Goal: Navigation & Orientation: Find specific page/section

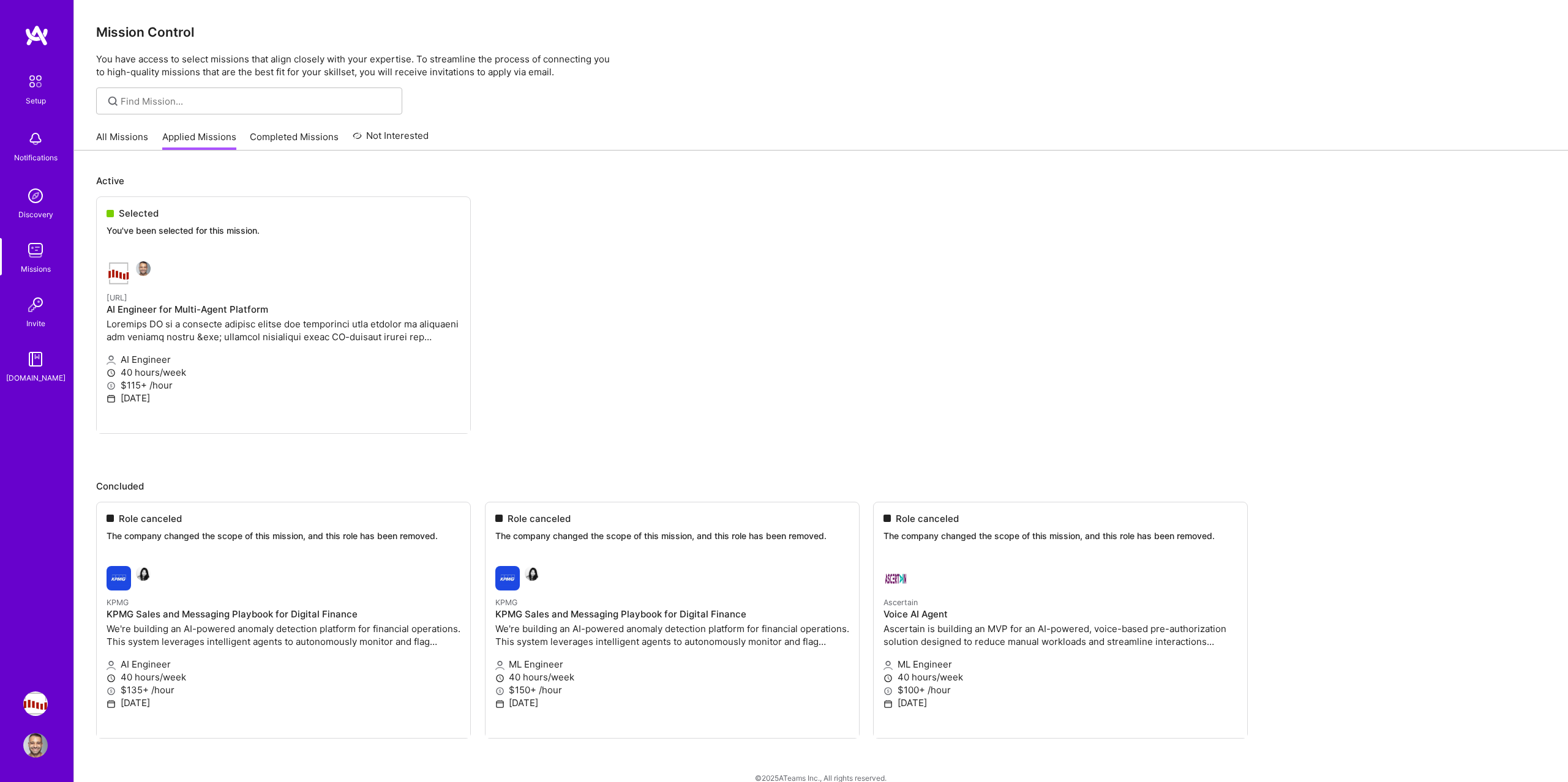
click at [40, 281] on div "Setup Notifications Discovery Missions Invite [DOMAIN_NAME]" at bounding box center [36, 226] width 73 height 316
click at [121, 124] on div "All Missions Applied Missions Completed Missions Not Interested" at bounding box center [262, 137] width 332 height 26
click at [116, 144] on link "All Missions" at bounding box center [122, 140] width 52 height 20
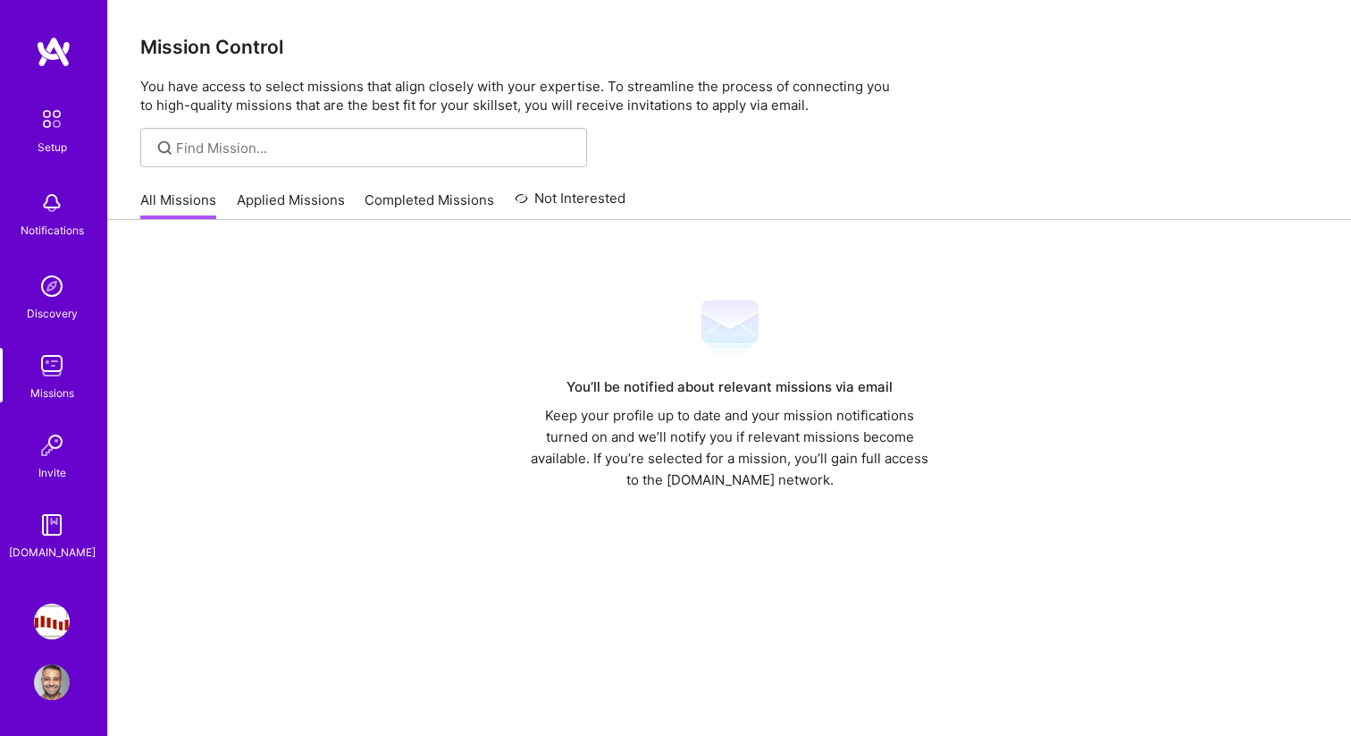
click at [309, 200] on link "Applied Missions" at bounding box center [291, 204] width 108 height 29
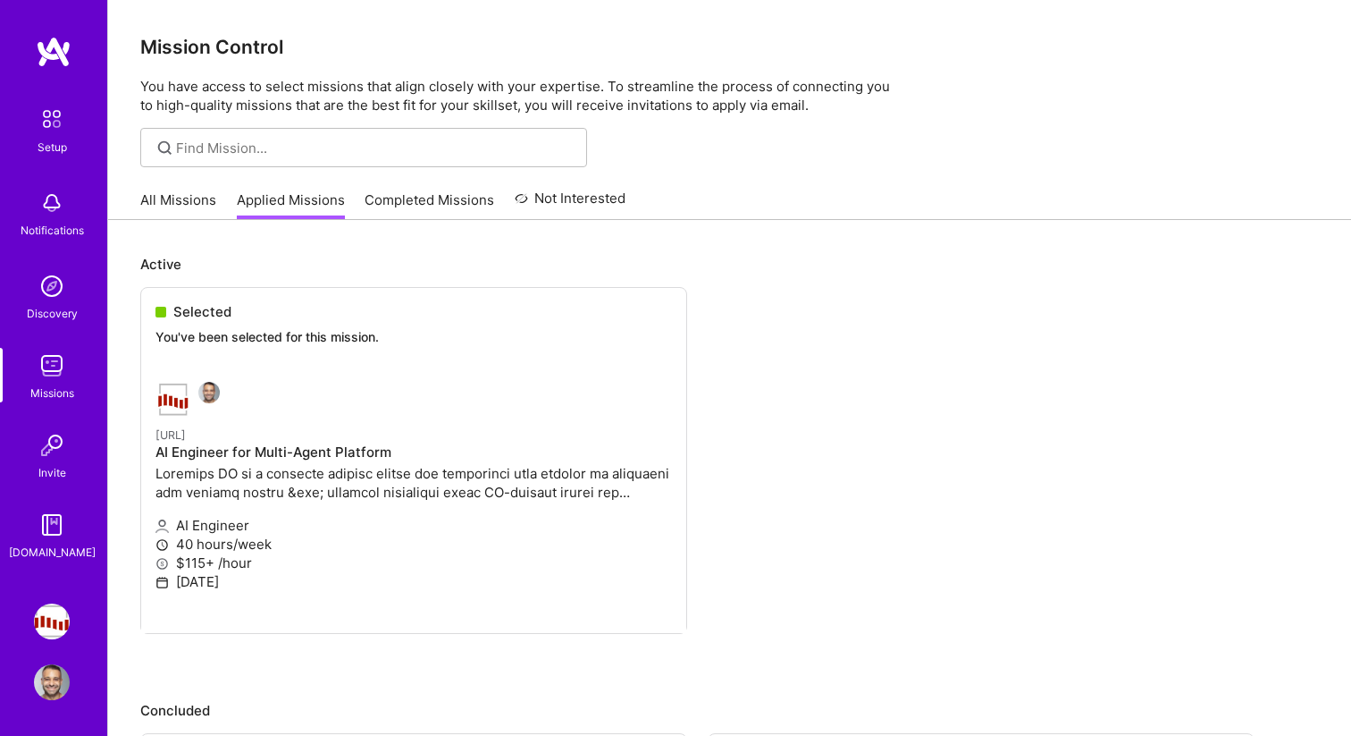
click at [423, 203] on link "Completed Missions" at bounding box center [430, 204] width 130 height 29
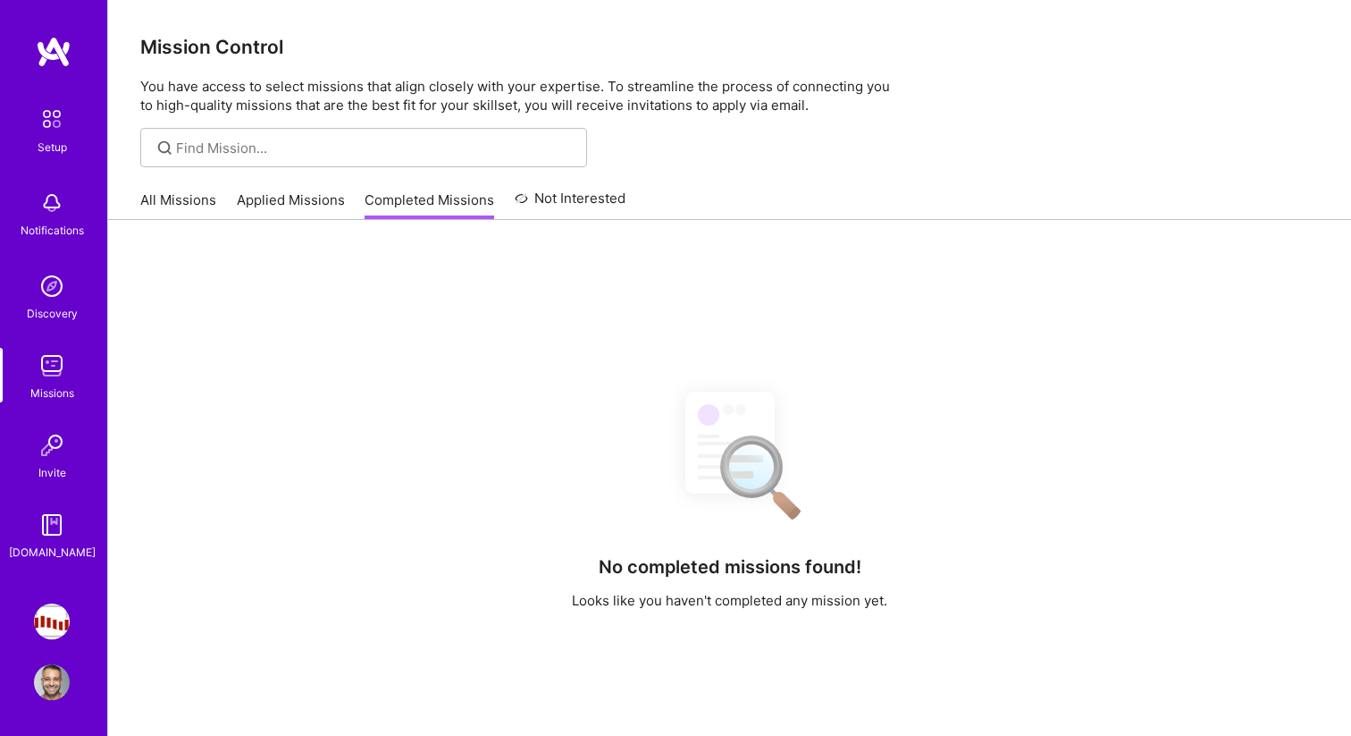
click at [274, 211] on link "Applied Missions" at bounding box center [291, 204] width 108 height 29
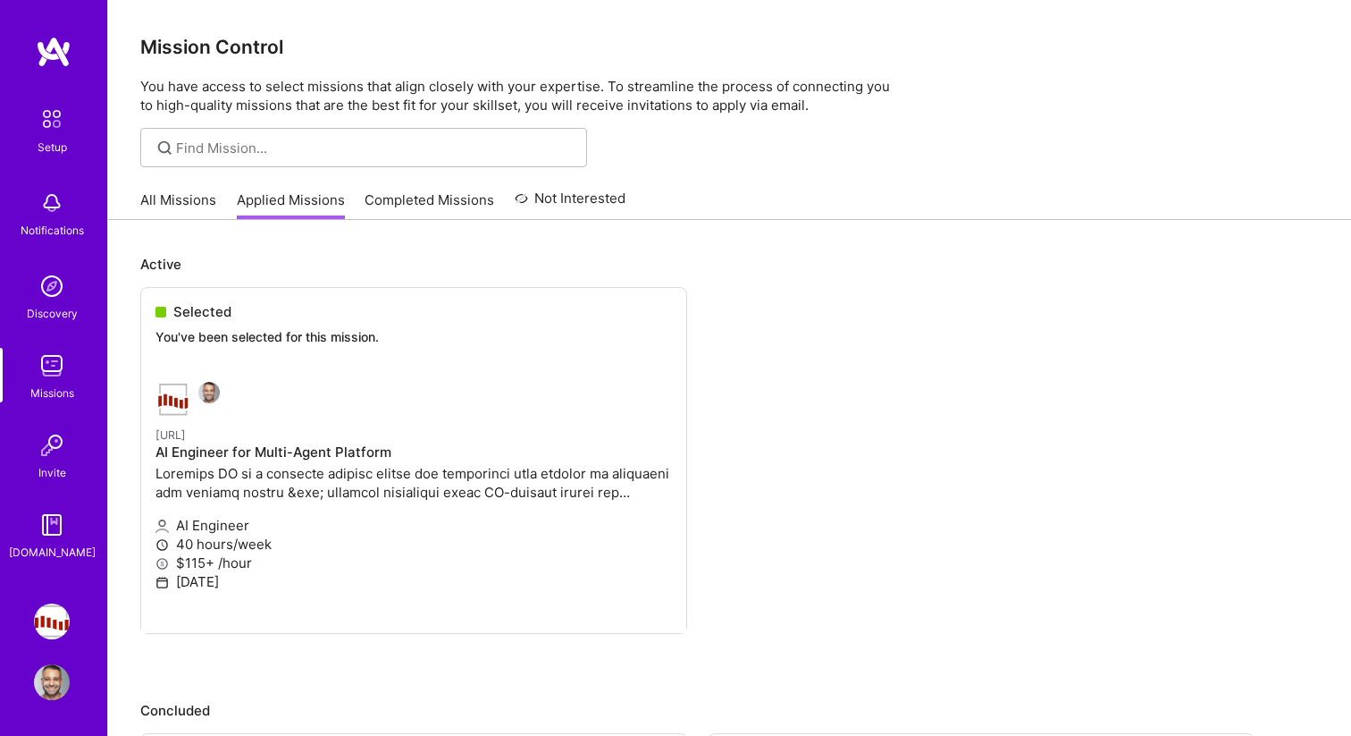
click at [133, 189] on div "All Missions Applied Missions Completed Missions Not Interested" at bounding box center [729, 200] width 1243 height 39
click at [157, 204] on link "All Missions" at bounding box center [178, 204] width 76 height 29
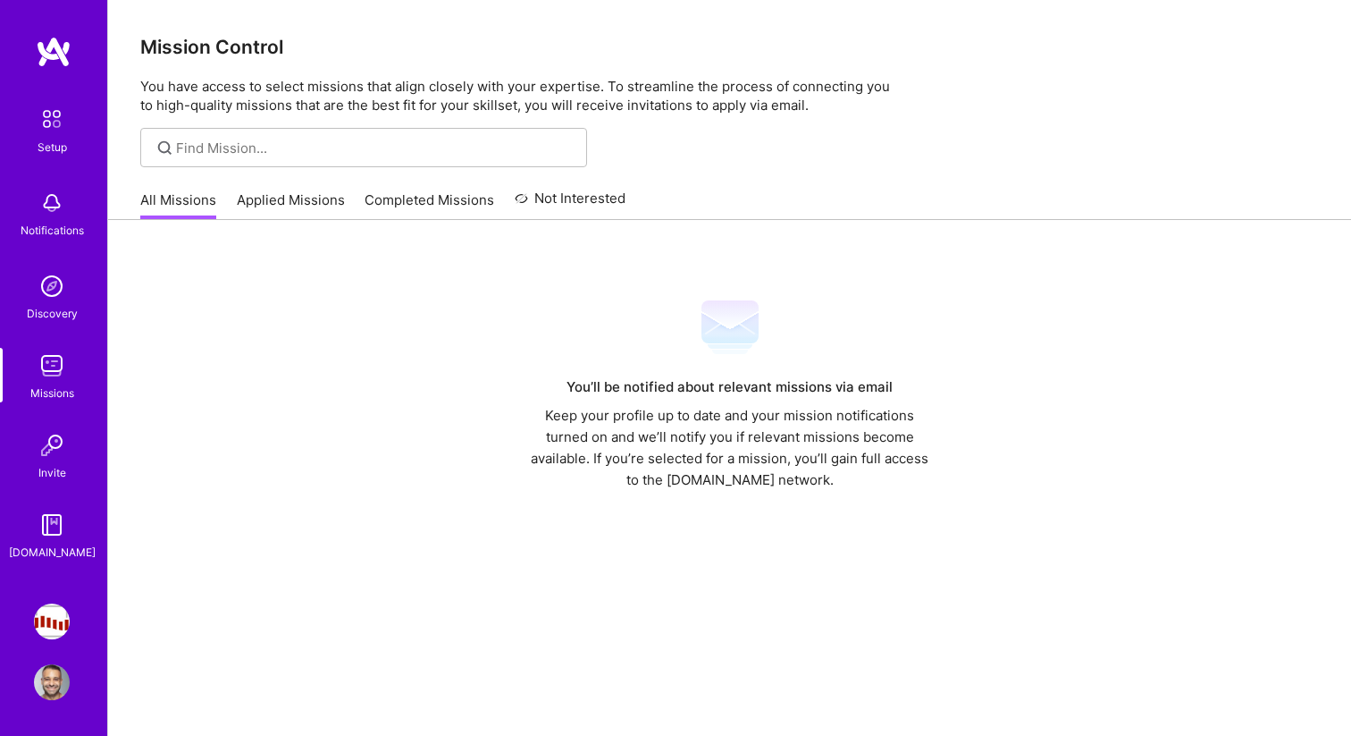
click at [60, 127] on img at bounding box center [52, 119] width 38 height 38
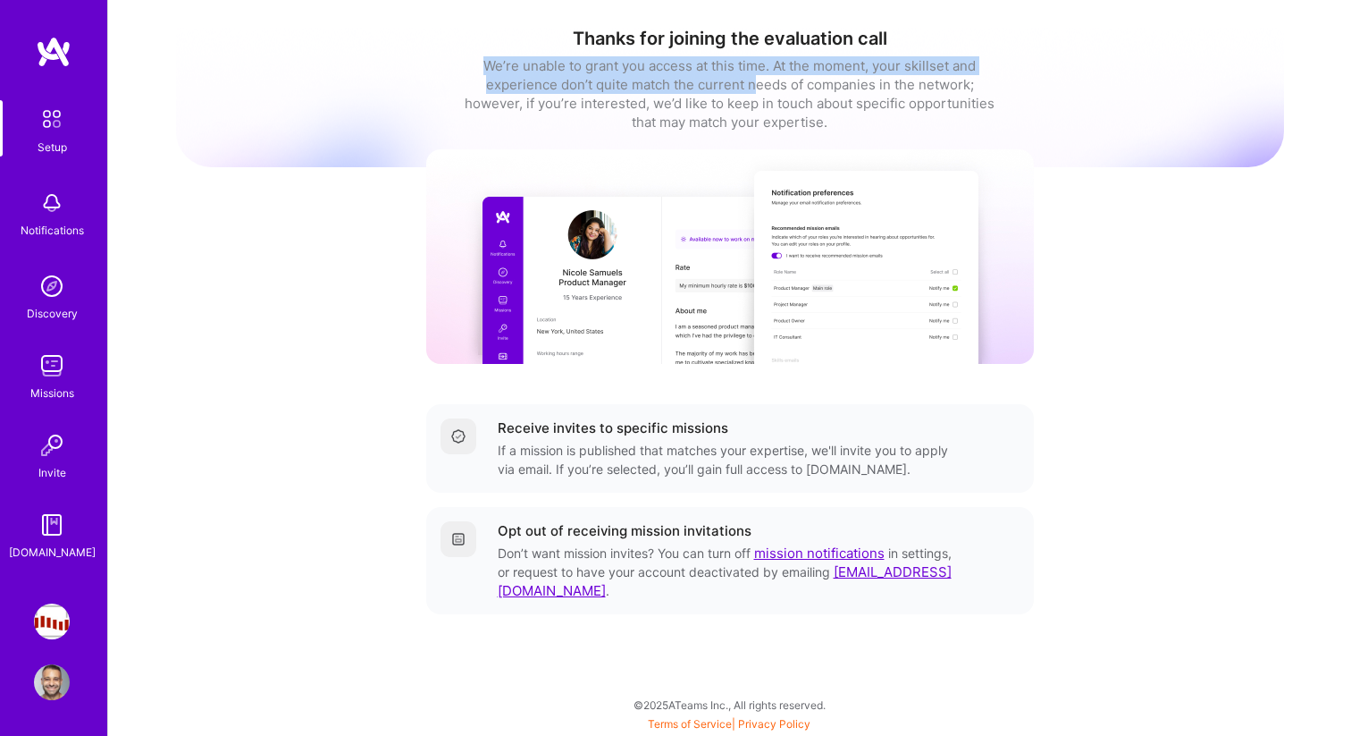
drag, startPoint x: 508, startPoint y: 54, endPoint x: 758, endPoint y: 82, distance: 251.9
click at [758, 80] on div "Thanks for joining the evaluation call We’re unable to grant you access at this…" at bounding box center [730, 80] width 1108 height 104
click at [758, 82] on div "We’re unable to grant you access at this time. At the moment, your skillset and…" at bounding box center [730, 93] width 536 height 75
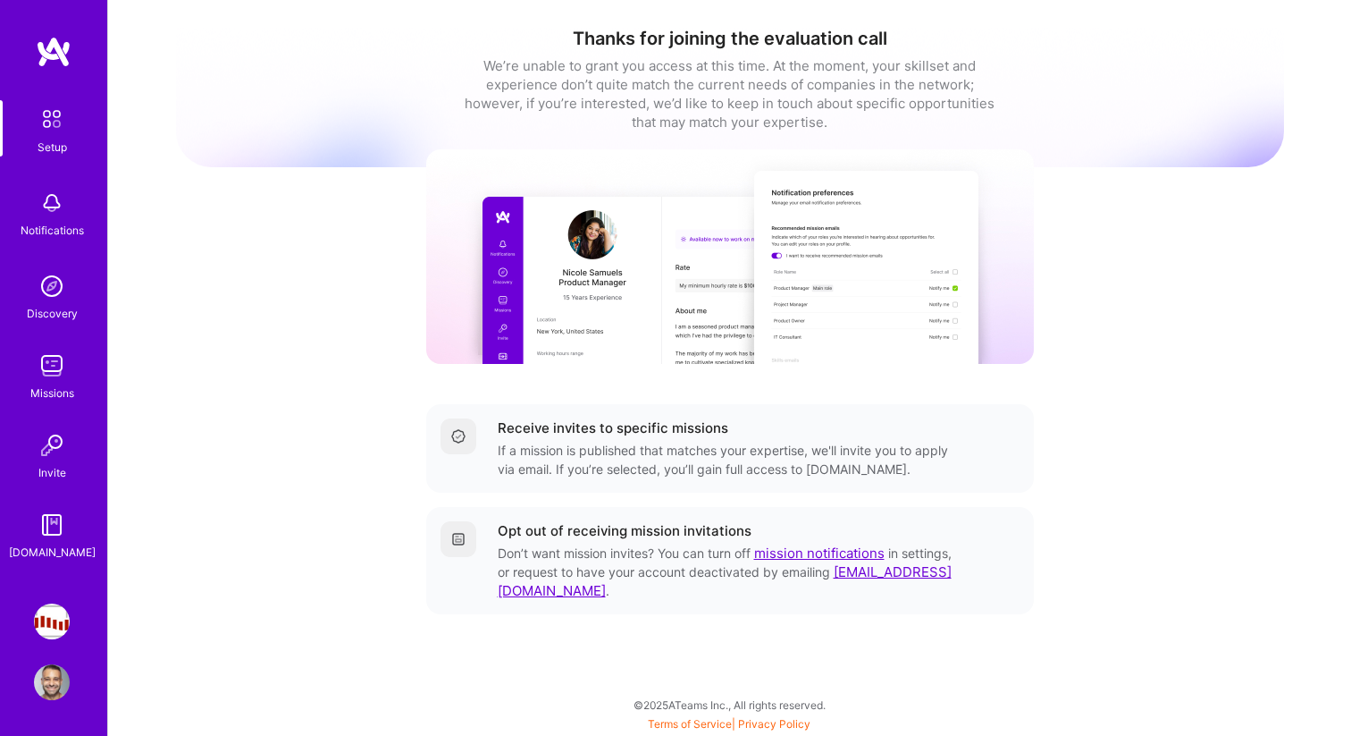
click at [64, 425] on div "Setup Notifications Discovery Missions Invite [DOMAIN_NAME]" at bounding box center [53, 330] width 107 height 461
click at [59, 392] on div "Missions" at bounding box center [52, 392] width 44 height 19
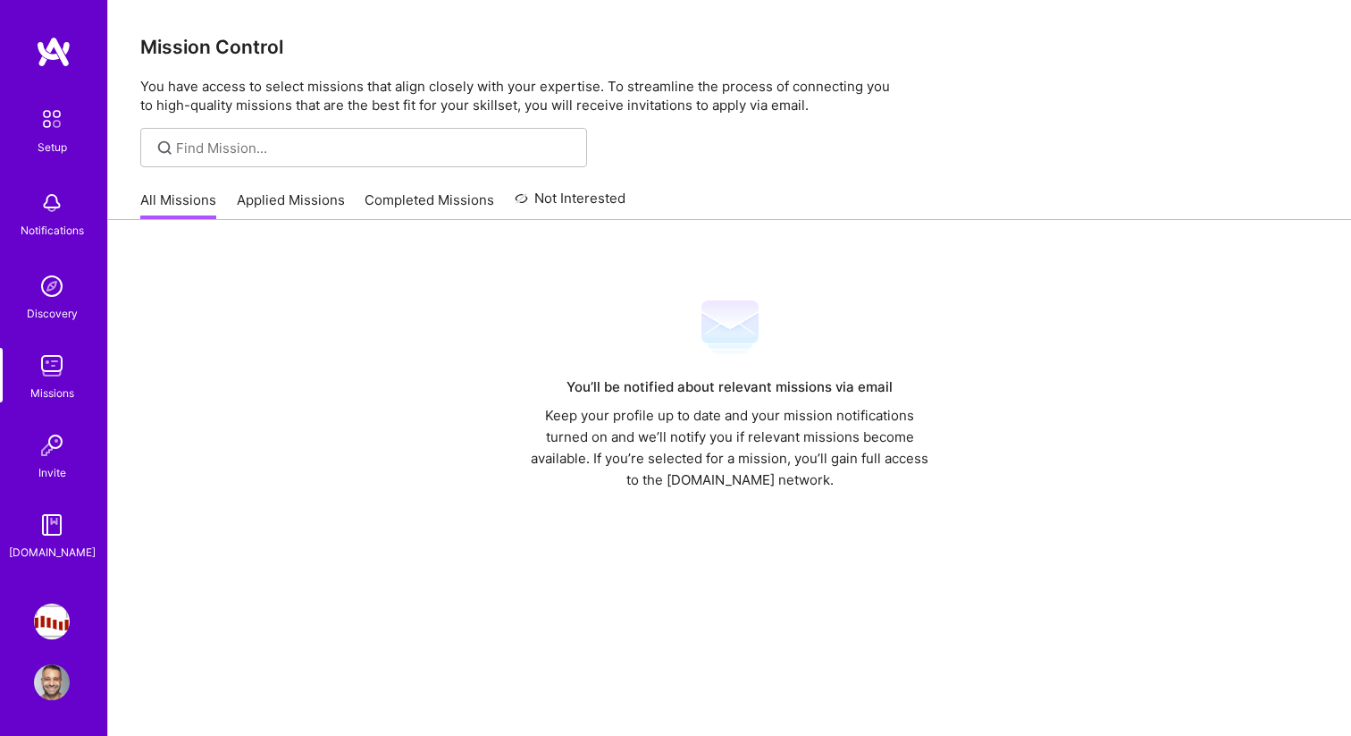
click at [258, 202] on link "Applied Missions" at bounding box center [291, 204] width 108 height 29
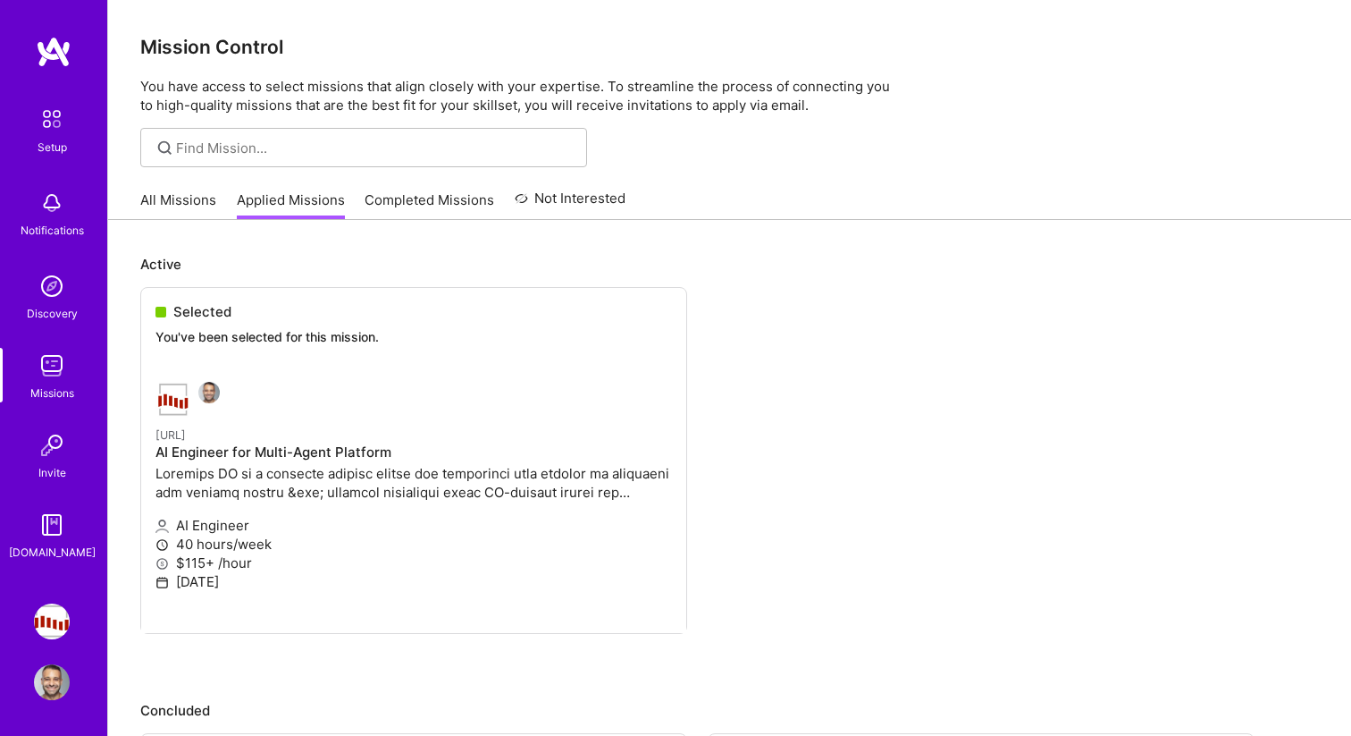
click at [175, 202] on link "All Missions" at bounding box center [178, 204] width 76 height 29
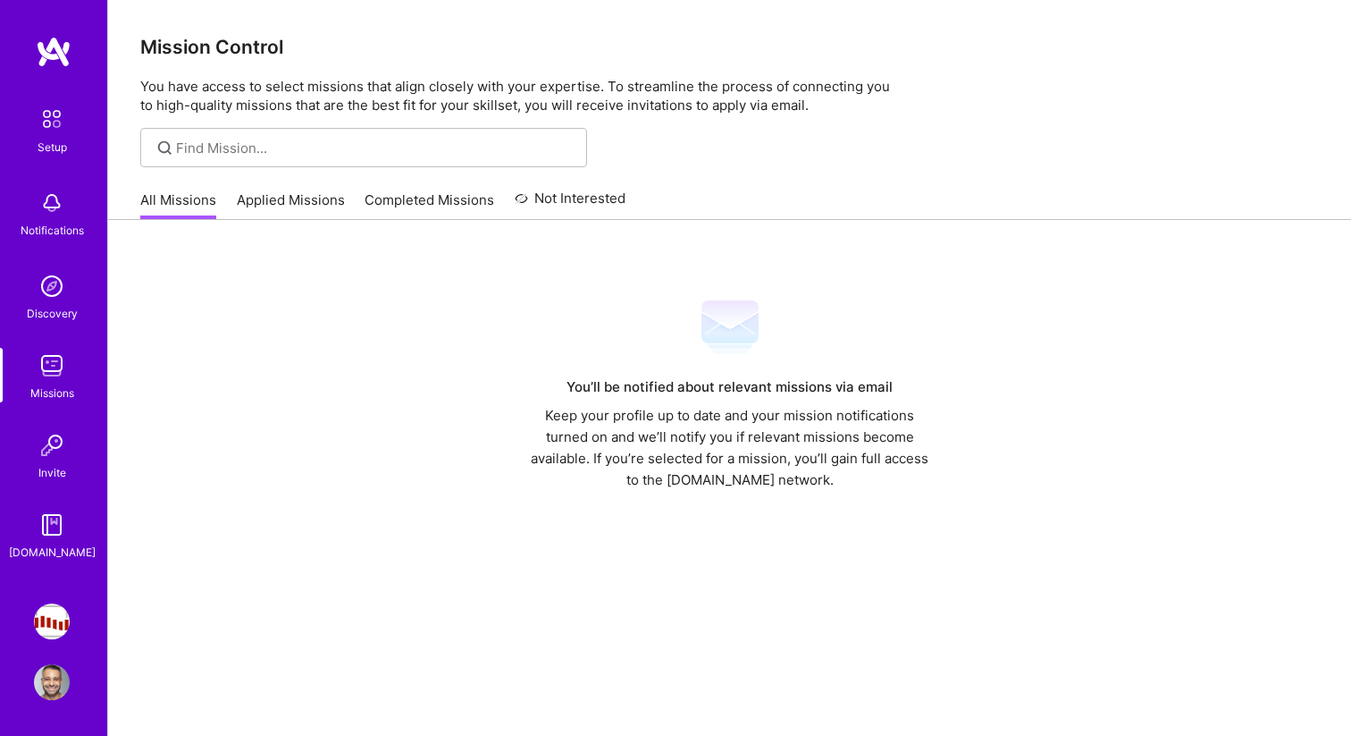
click at [316, 177] on div "Mission Control You have access to select missions that align closely with your…" at bounding box center [729, 404] width 1243 height 809
click at [315, 206] on link "Applied Missions" at bounding box center [291, 204] width 108 height 29
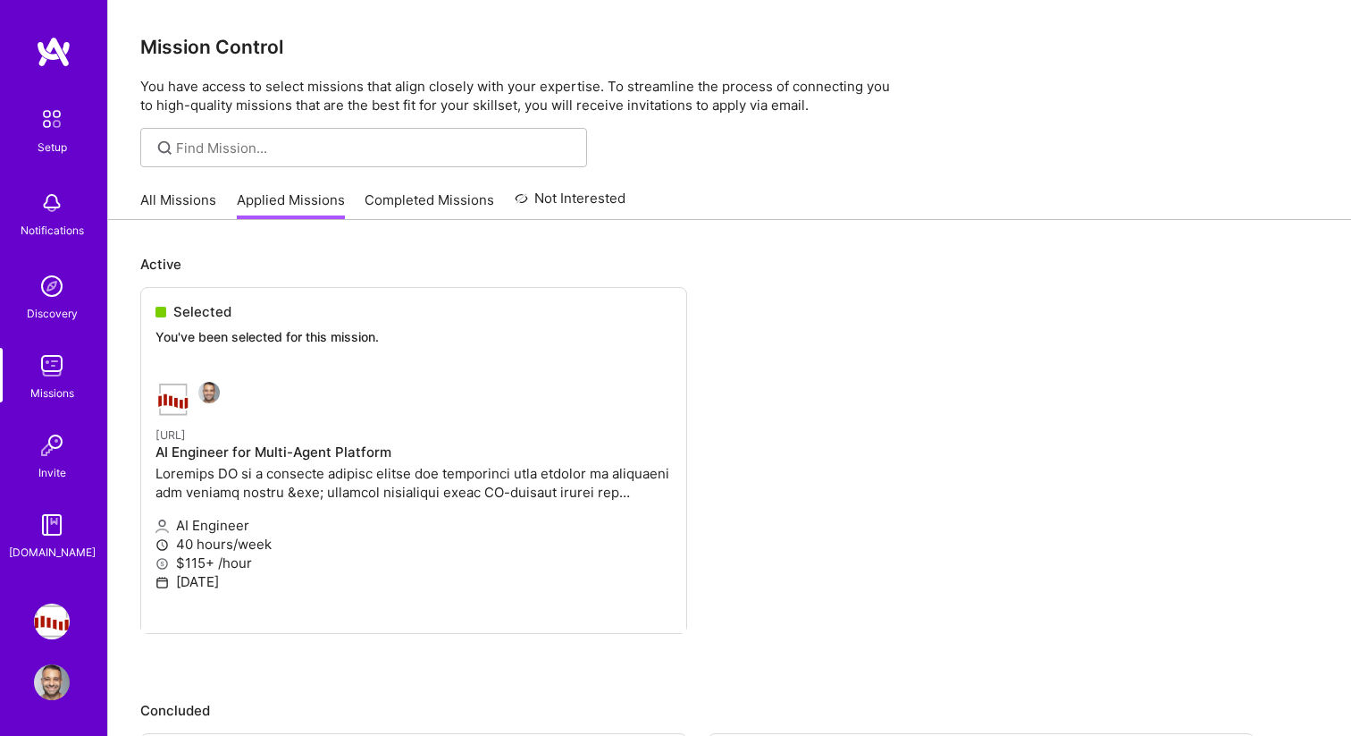
click at [57, 632] on img at bounding box center [52, 621] width 36 height 36
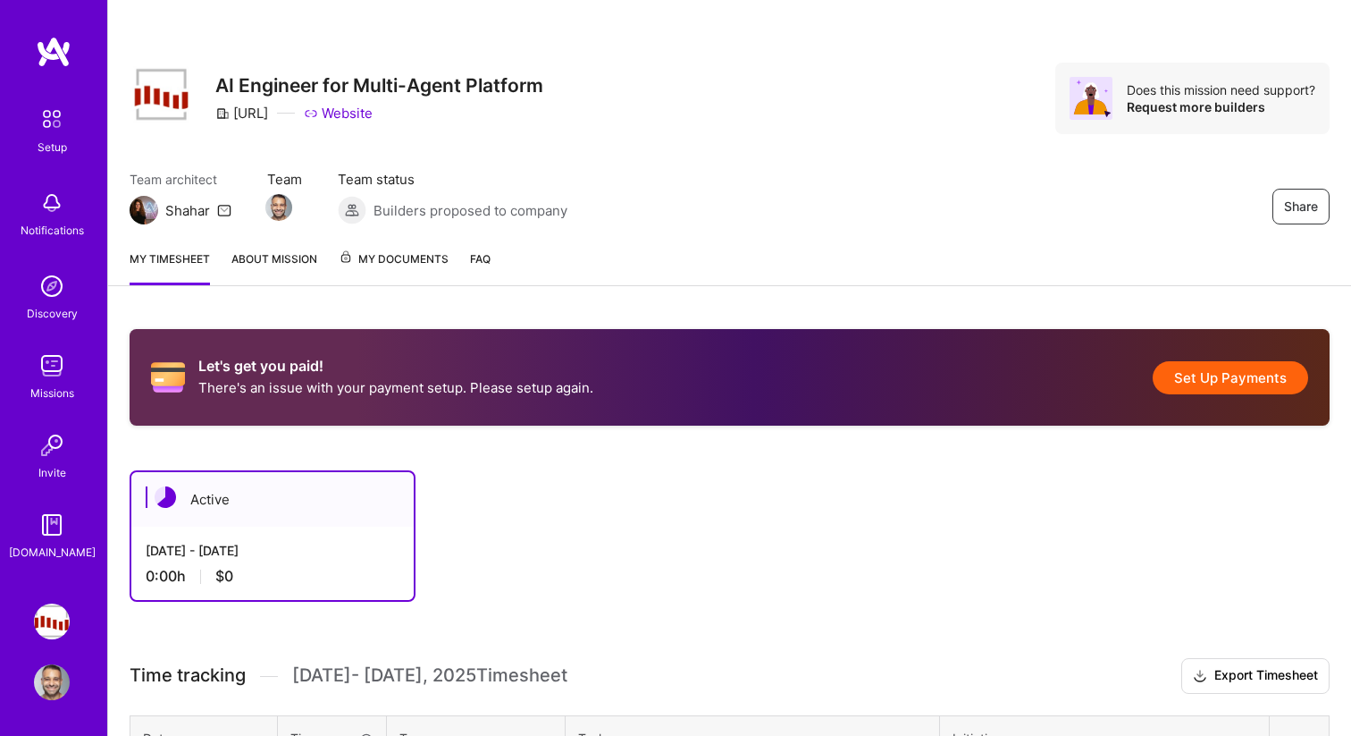
click at [55, 507] on img at bounding box center [52, 525] width 36 height 36
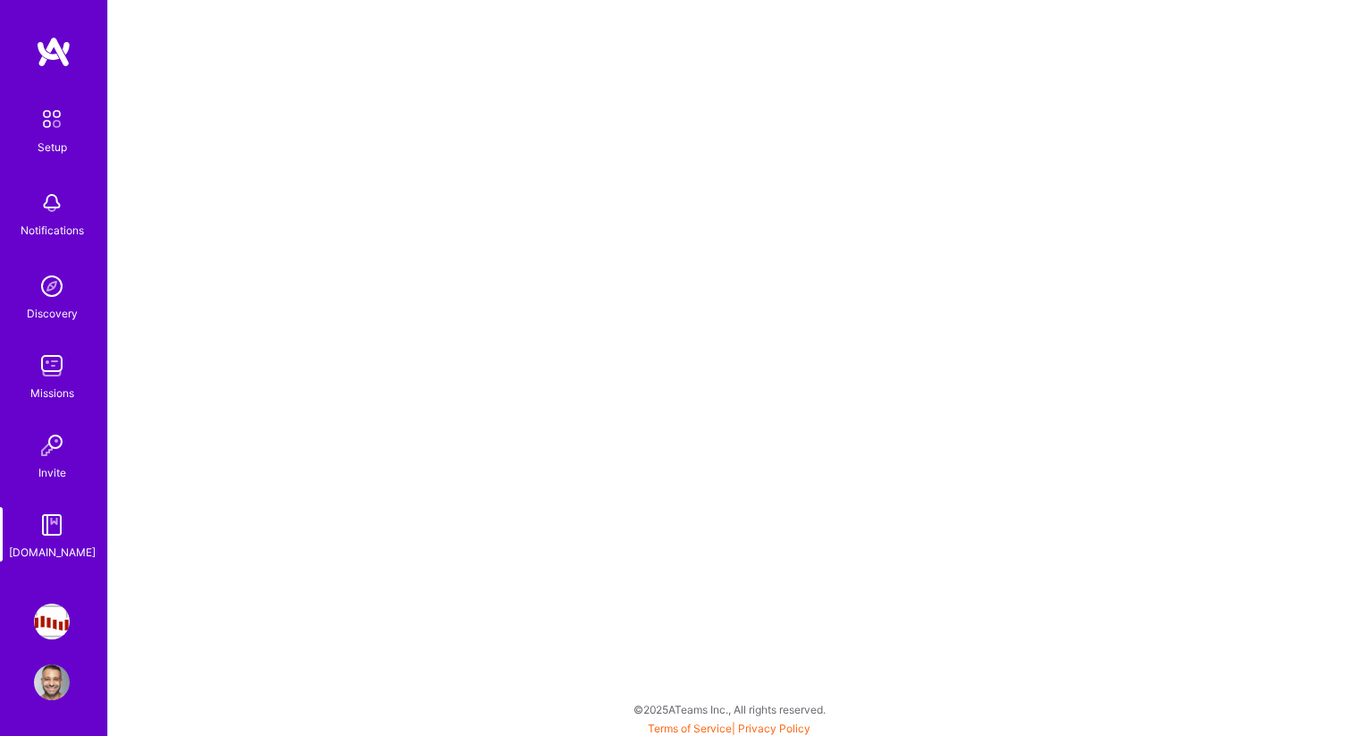
click at [56, 421] on div "Setup Notifications Discovery Missions Invite [DOMAIN_NAME]" at bounding box center [53, 330] width 107 height 461
click at [48, 388] on div "Missions" at bounding box center [52, 392] width 44 height 19
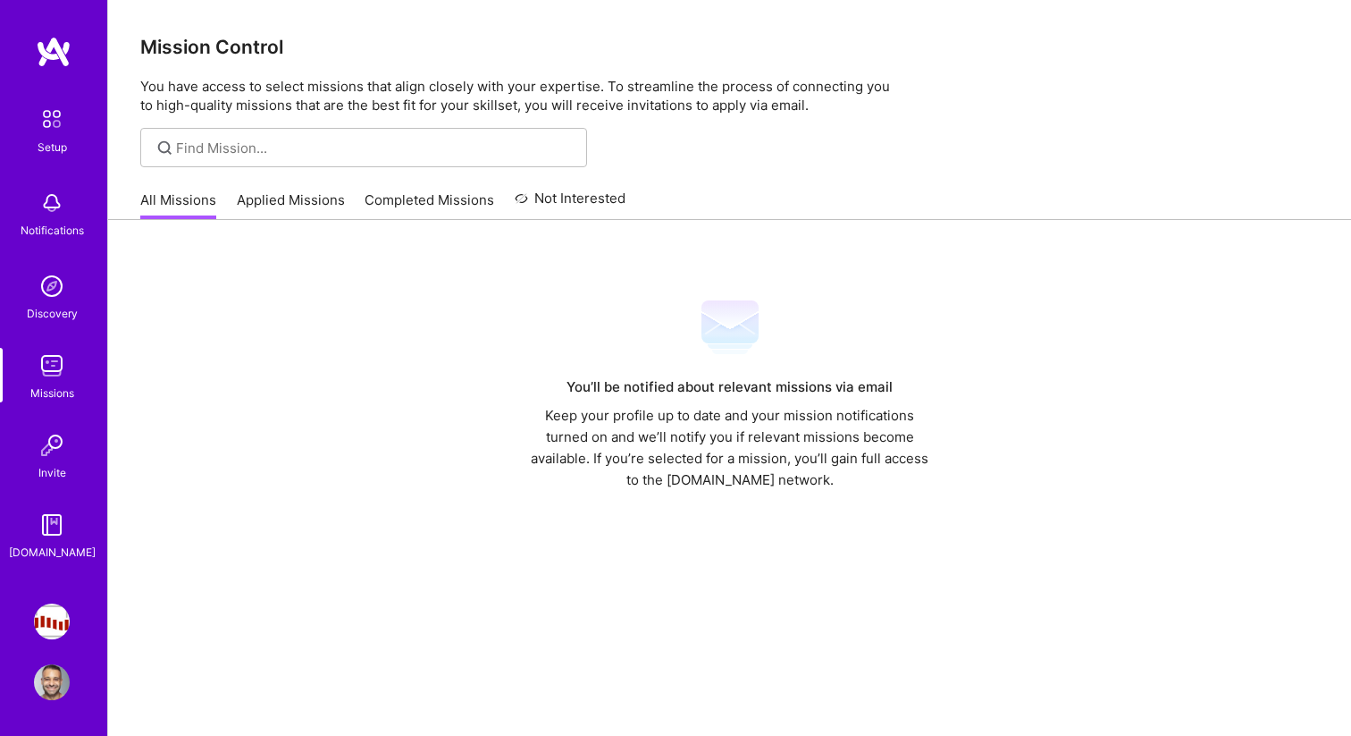
click at [49, 284] on img at bounding box center [52, 286] width 36 height 36
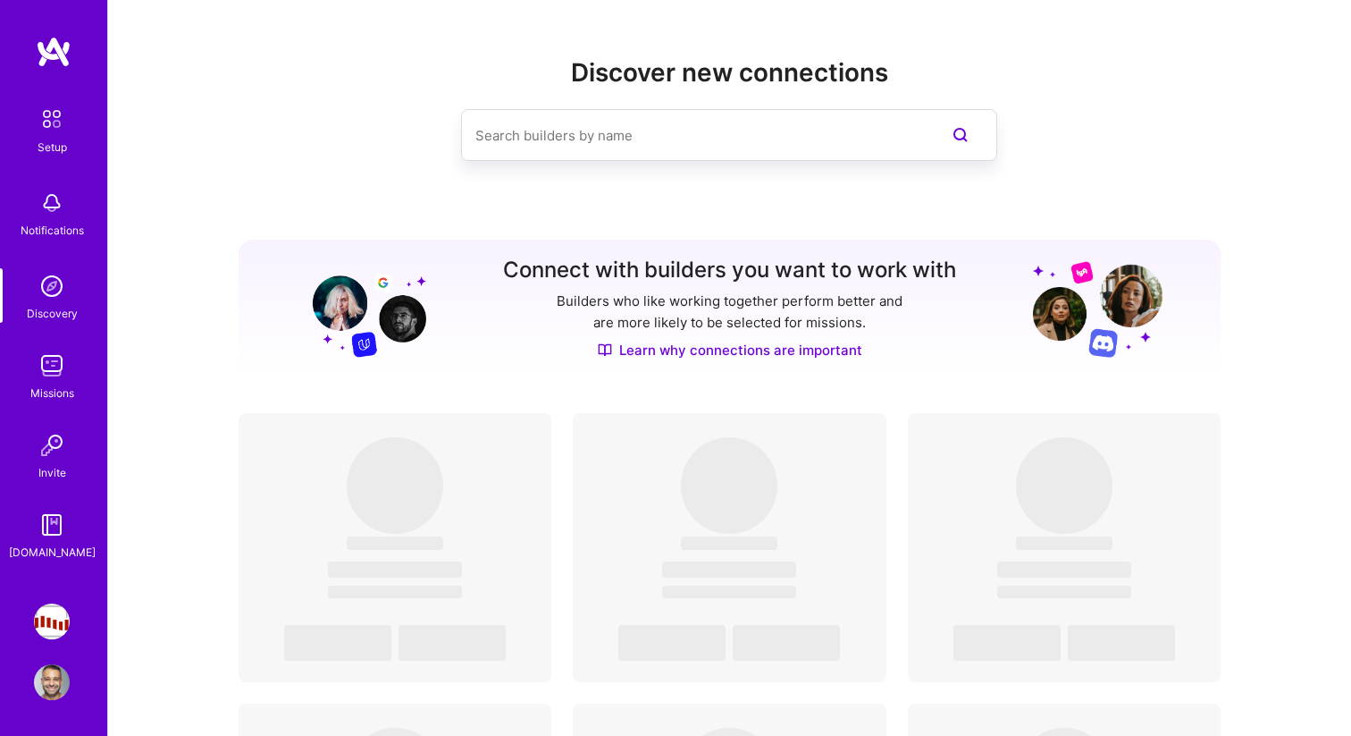
click at [49, 225] on div "Notifications" at bounding box center [52, 230] width 63 height 19
click at [63, 207] on div "Setup Notifications Discovery Missions Invite [DOMAIN_NAME]" at bounding box center [53, 330] width 107 height 461
click at [57, 194] on img at bounding box center [52, 203] width 36 height 36
click at [43, 236] on div "Setup Notifications Discovery Missions Invite [DOMAIN_NAME]" at bounding box center [53, 330] width 107 height 461
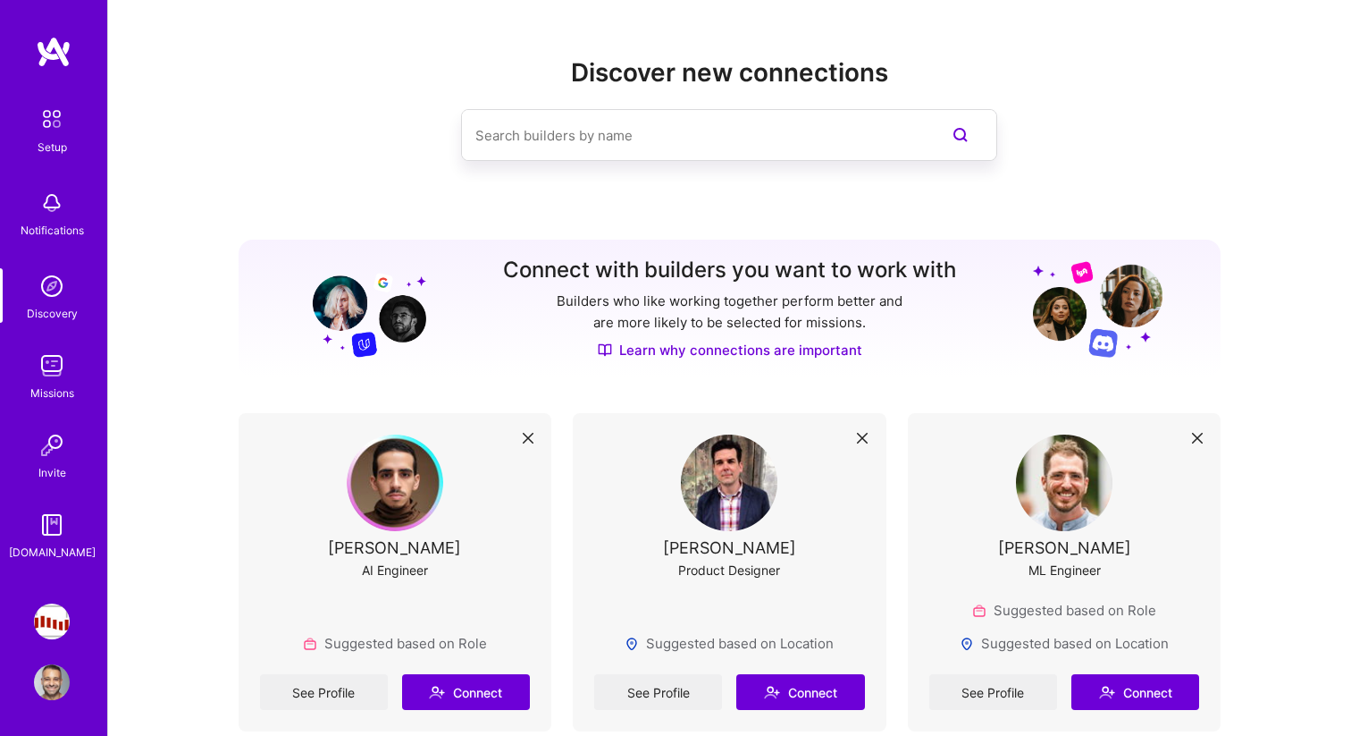
click at [49, 134] on img at bounding box center [52, 119] width 38 height 38
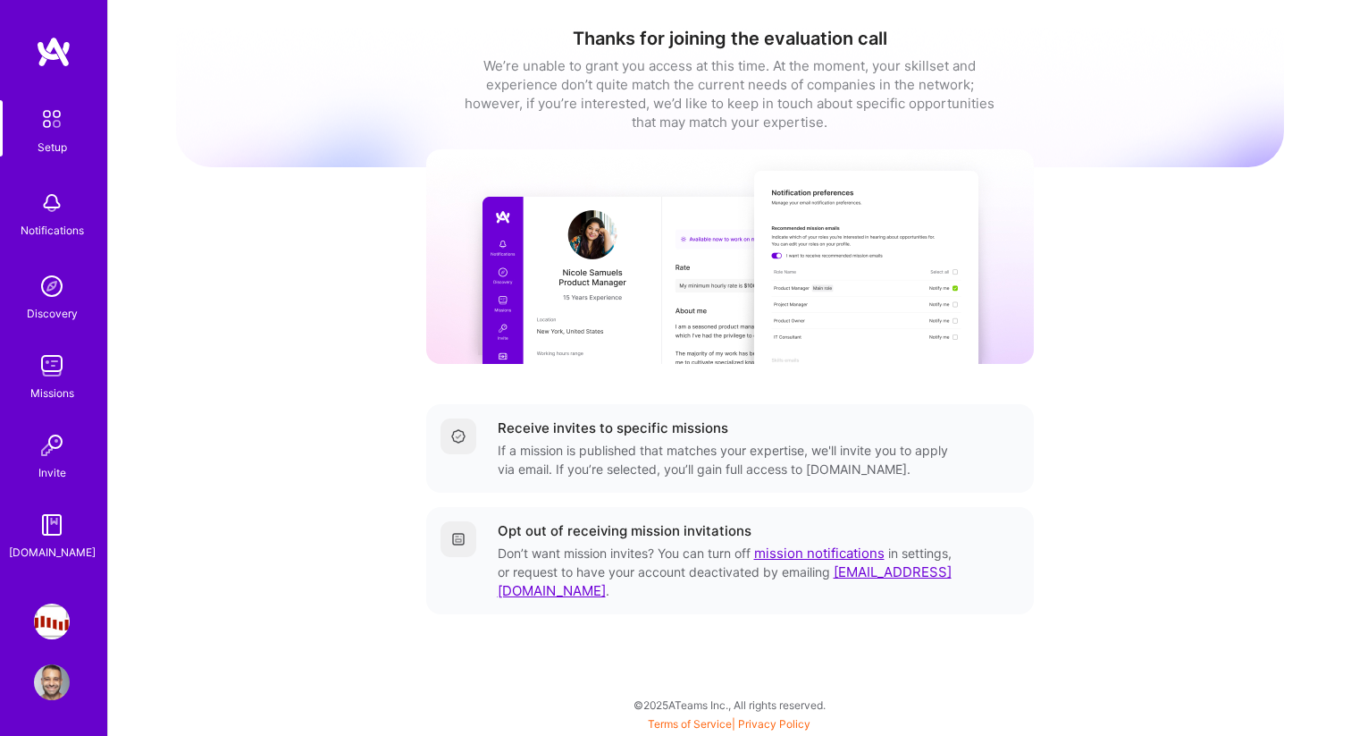
click at [83, 391] on link "Missions" at bounding box center [51, 375] width 111 height 55
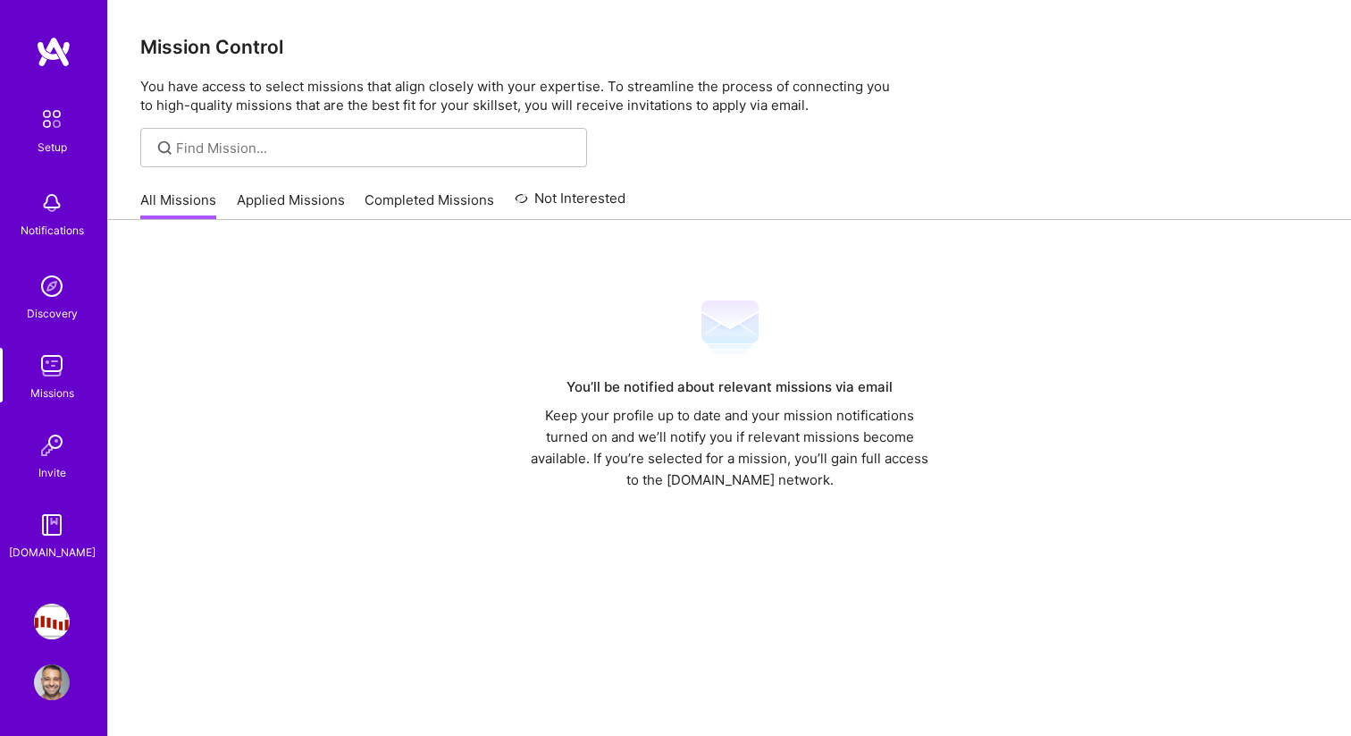
click at [303, 206] on link "Applied Missions" at bounding box center [291, 204] width 108 height 29
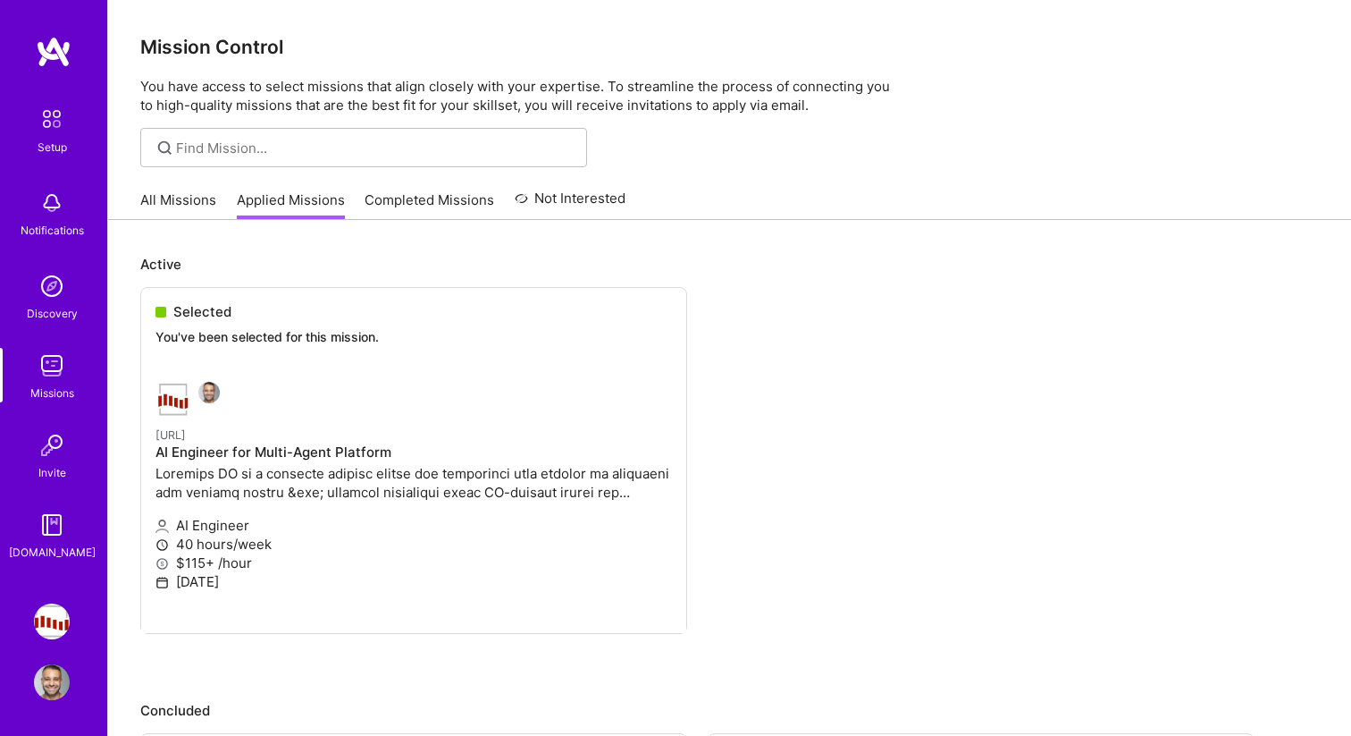
click at [149, 201] on link "All Missions" at bounding box center [178, 204] width 76 height 29
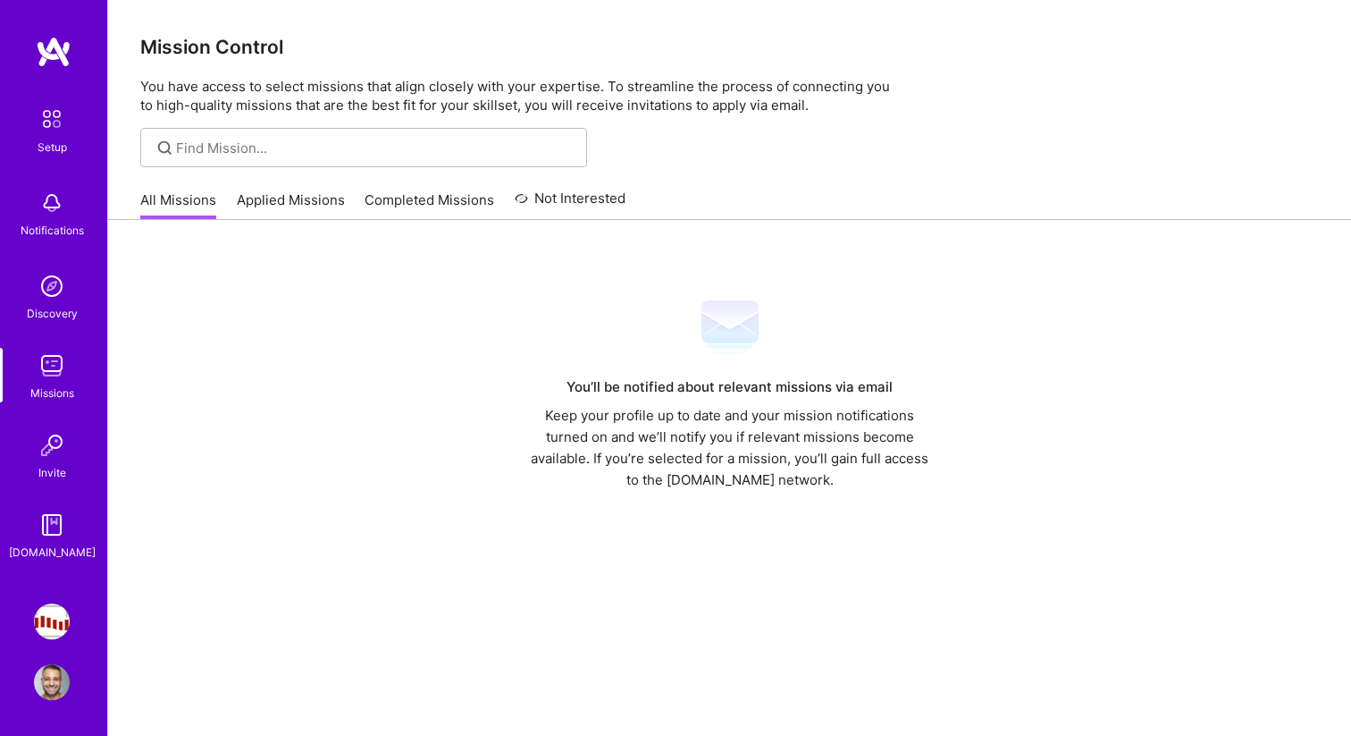
click at [80, 318] on link "Discovery" at bounding box center [51, 295] width 111 height 55
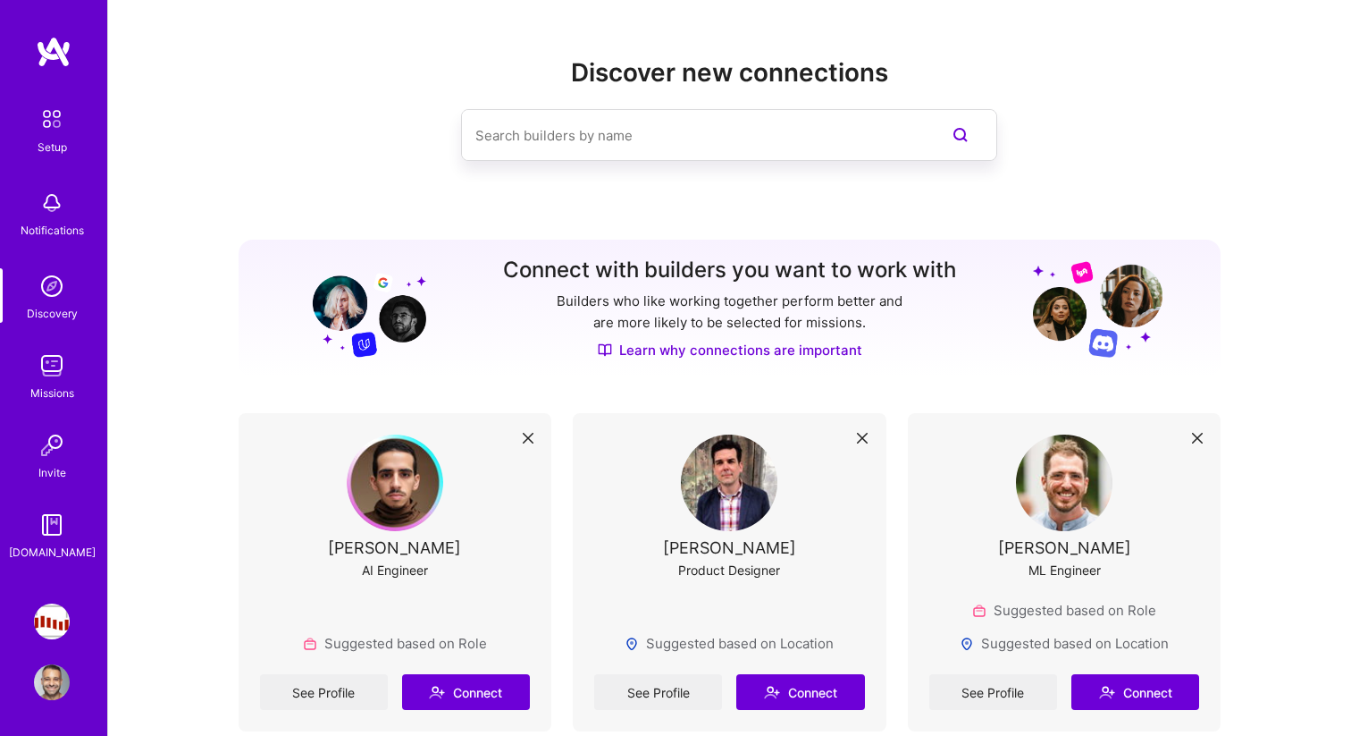
click at [23, 228] on div "Notifications" at bounding box center [52, 230] width 63 height 19
click at [46, 170] on div "Setup Notifications Discovery Missions Invite [DOMAIN_NAME]" at bounding box center [53, 330] width 107 height 461
click at [46, 147] on div "Setup" at bounding box center [52, 147] width 29 height 19
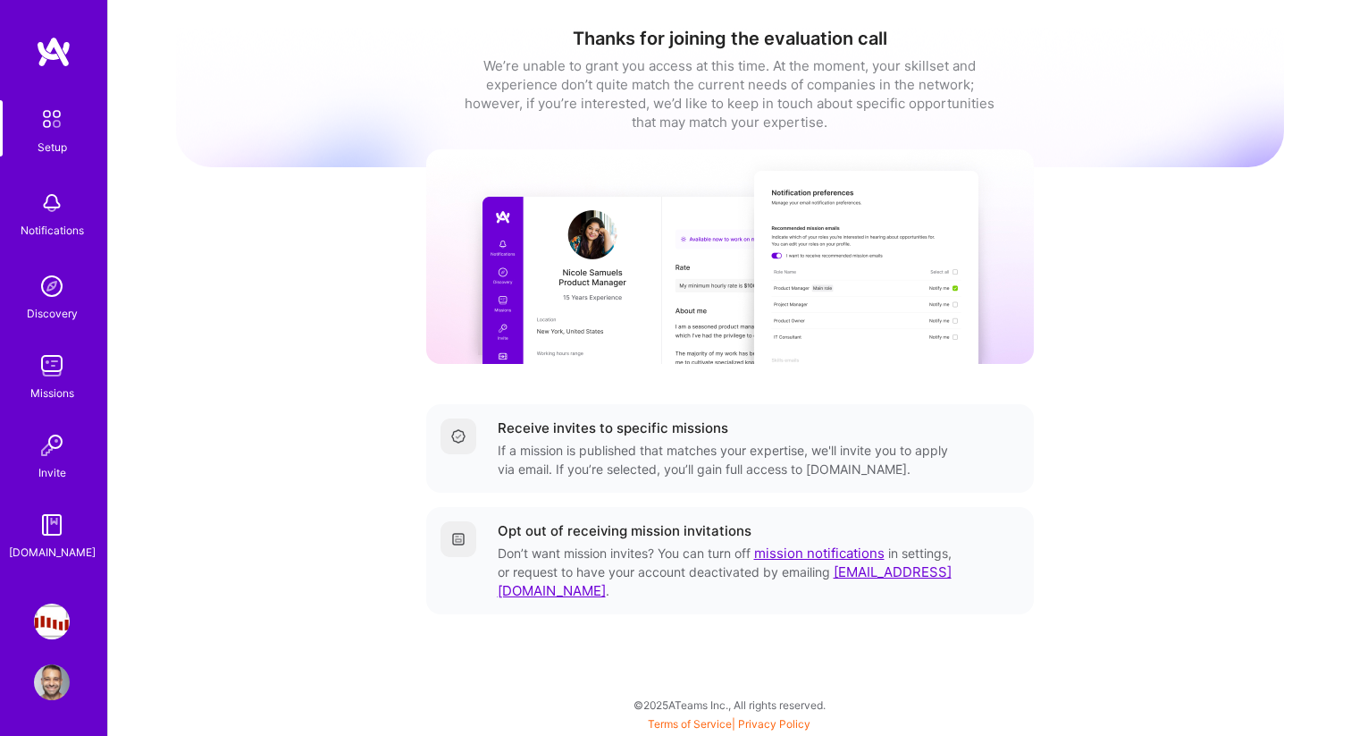
click at [46, 214] on img at bounding box center [52, 203] width 36 height 36
click at [46, 283] on img at bounding box center [52, 286] width 36 height 36
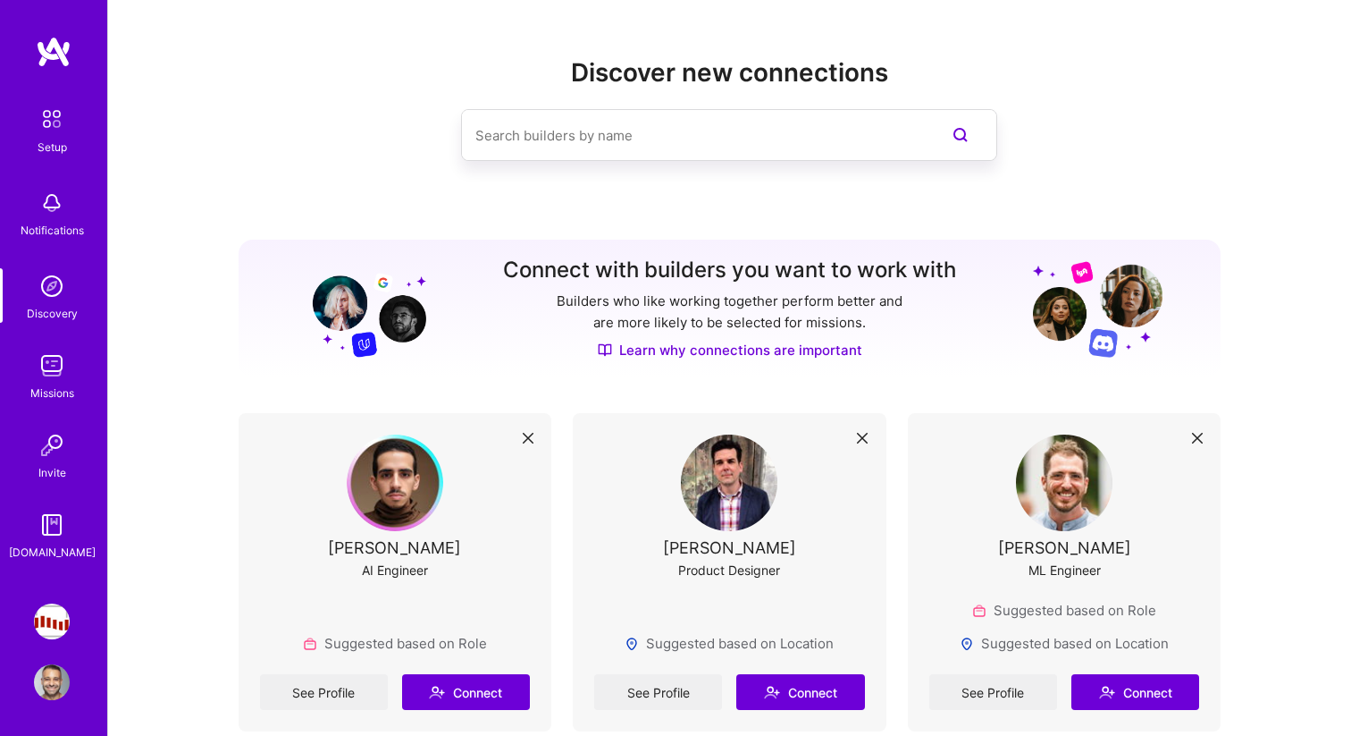
click at [46, 283] on img at bounding box center [52, 286] width 36 height 36
click at [48, 366] on img at bounding box center [52, 366] width 36 height 36
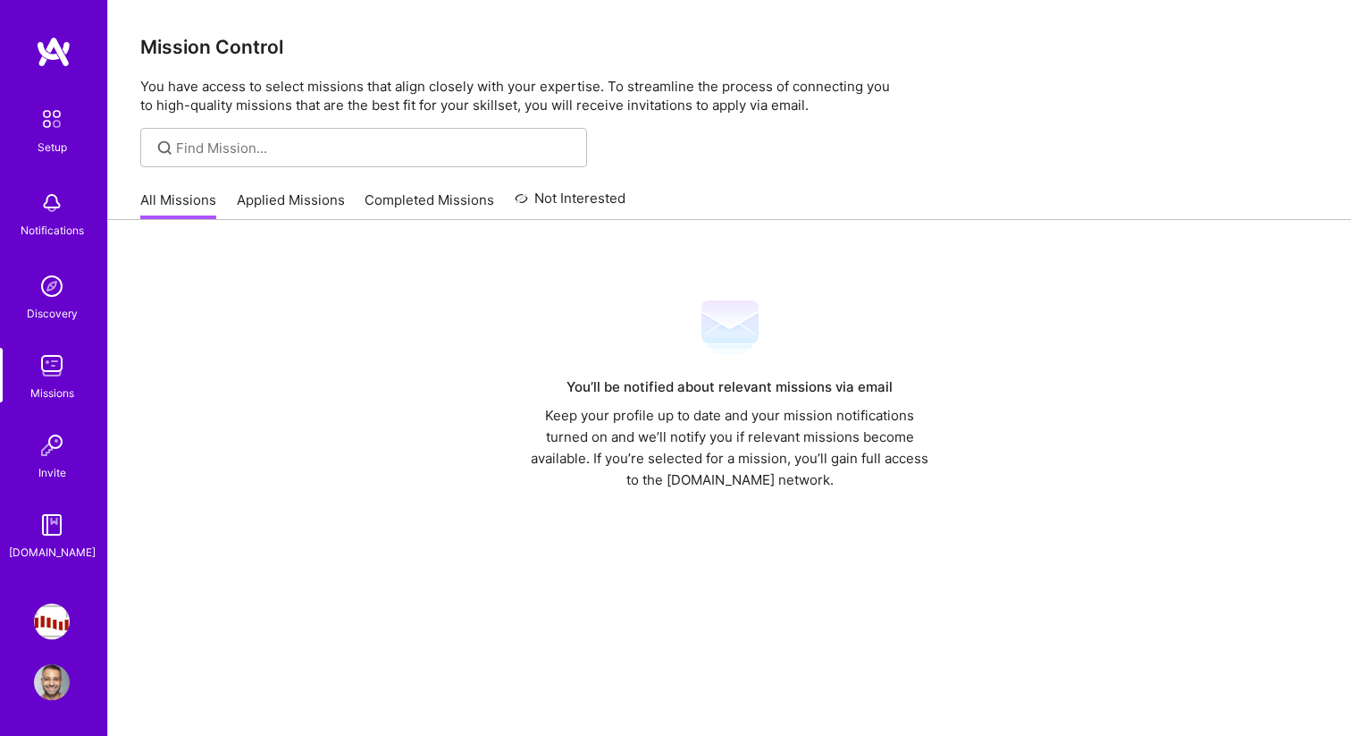
click at [53, 445] on img at bounding box center [52, 445] width 36 height 36
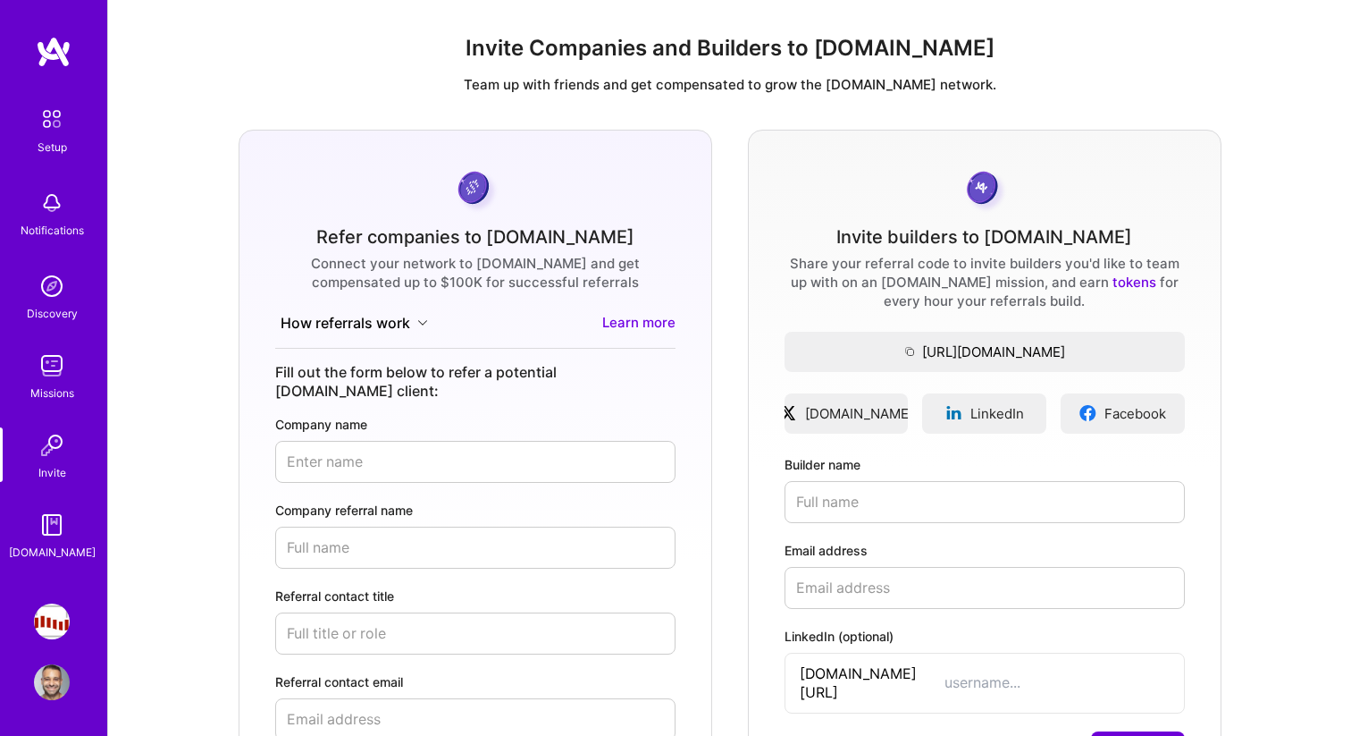
click at [55, 534] on img at bounding box center [52, 525] width 36 height 36
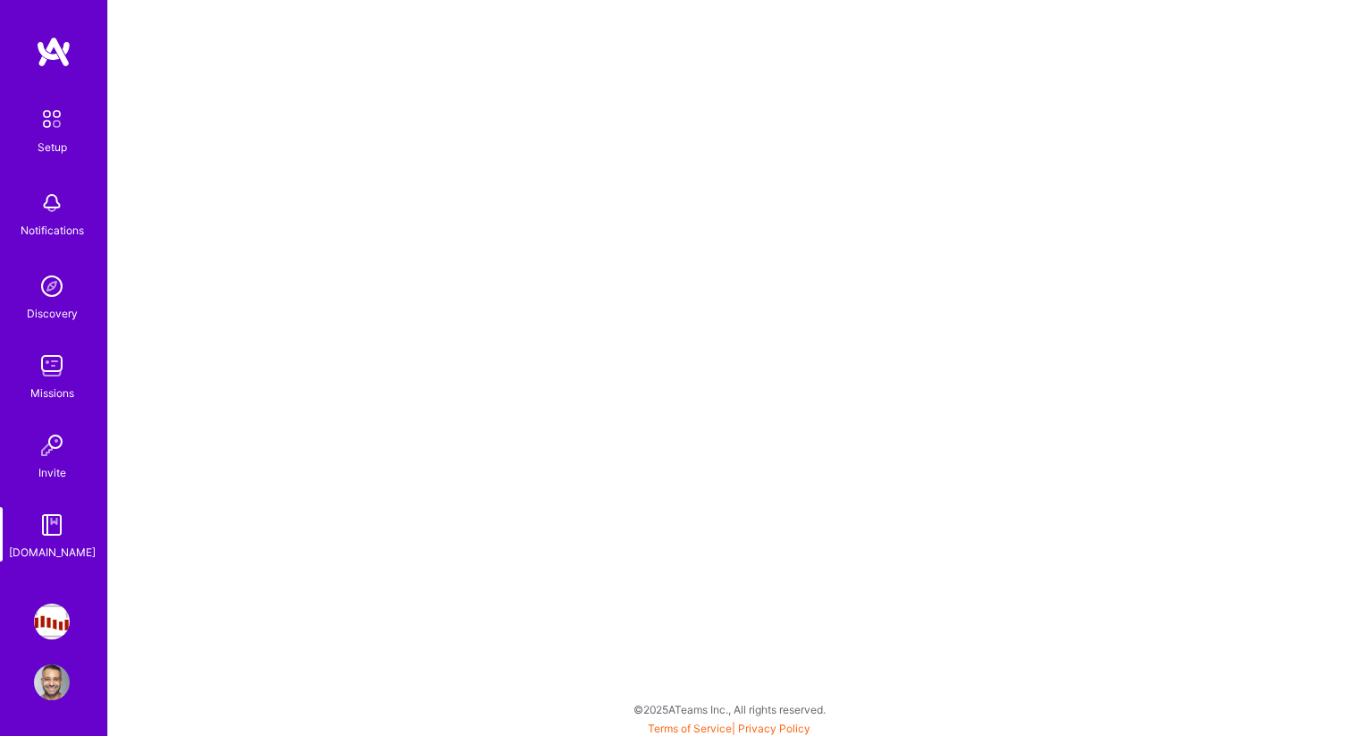
click at [55, 463] on div "Invite" at bounding box center [52, 472] width 28 height 19
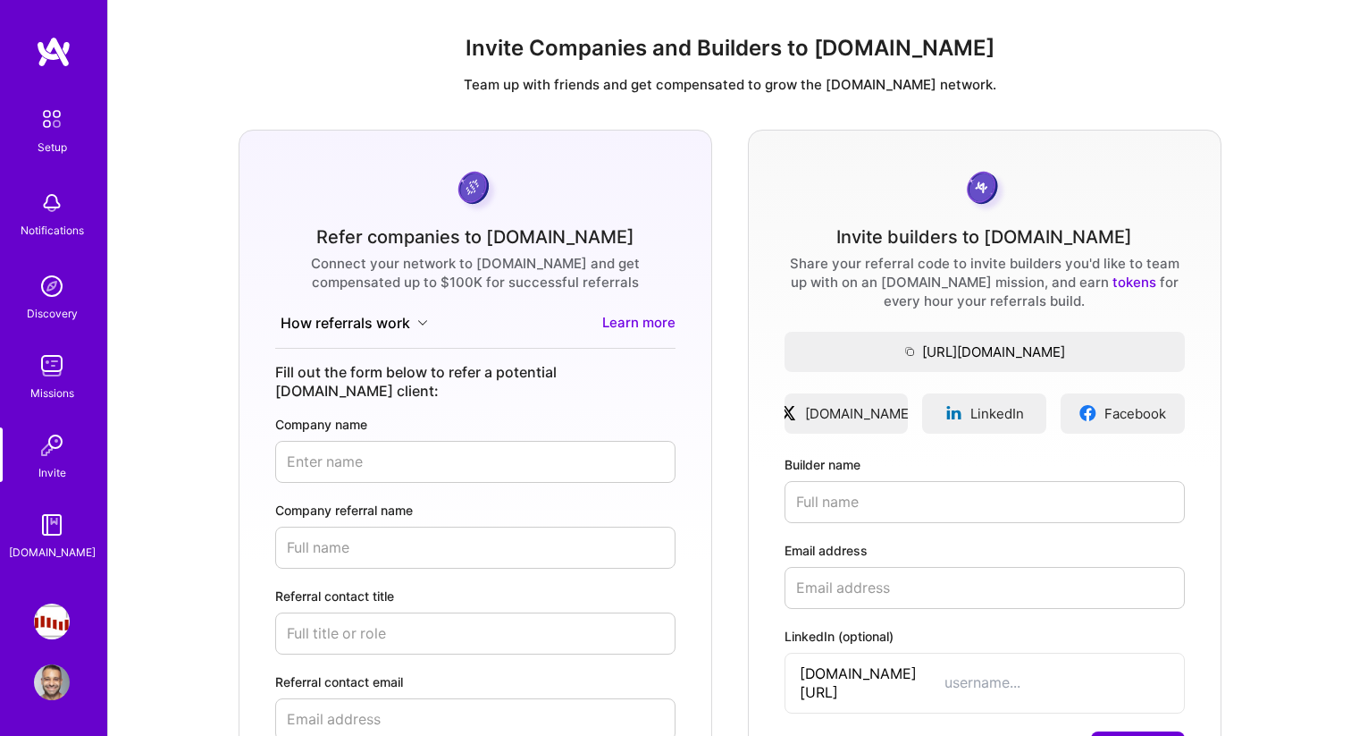
click at [55, 374] on img at bounding box center [52, 366] width 36 height 36
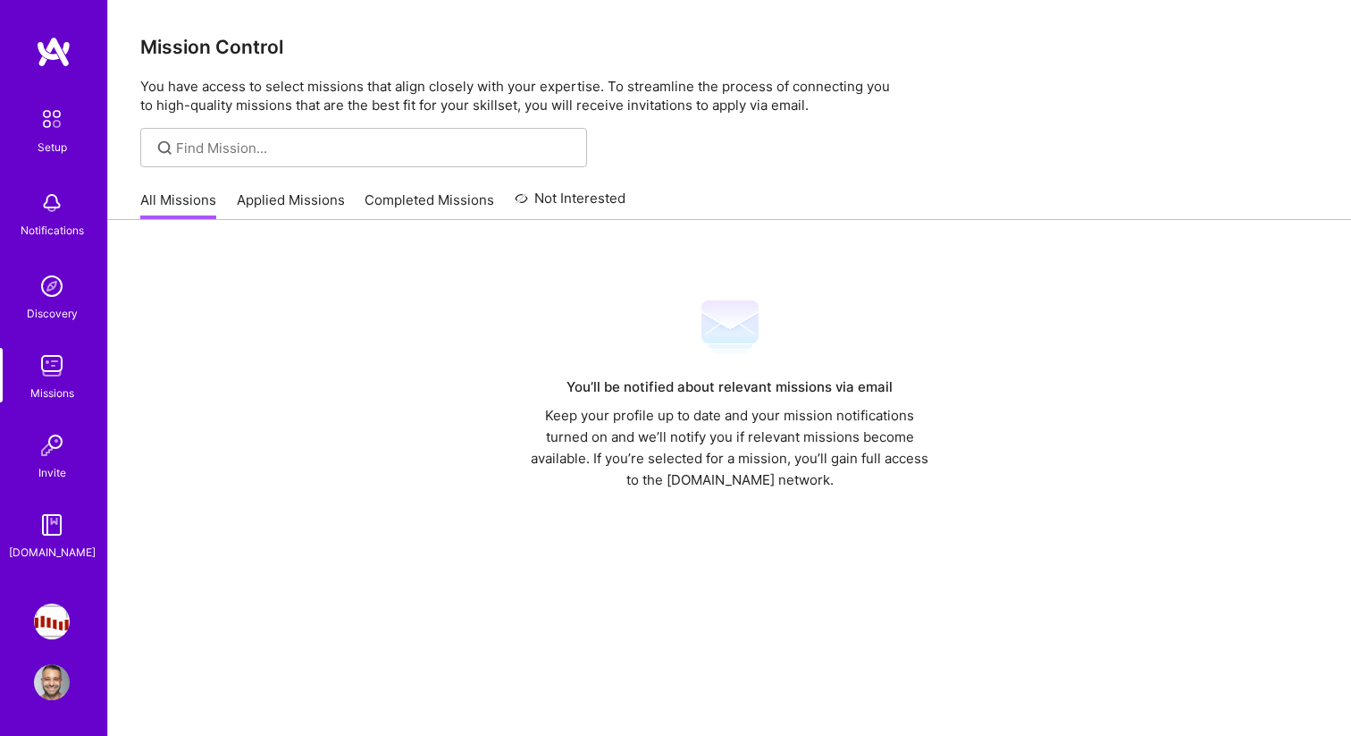
click at [290, 215] on link "Applied Missions" at bounding box center [291, 204] width 108 height 29
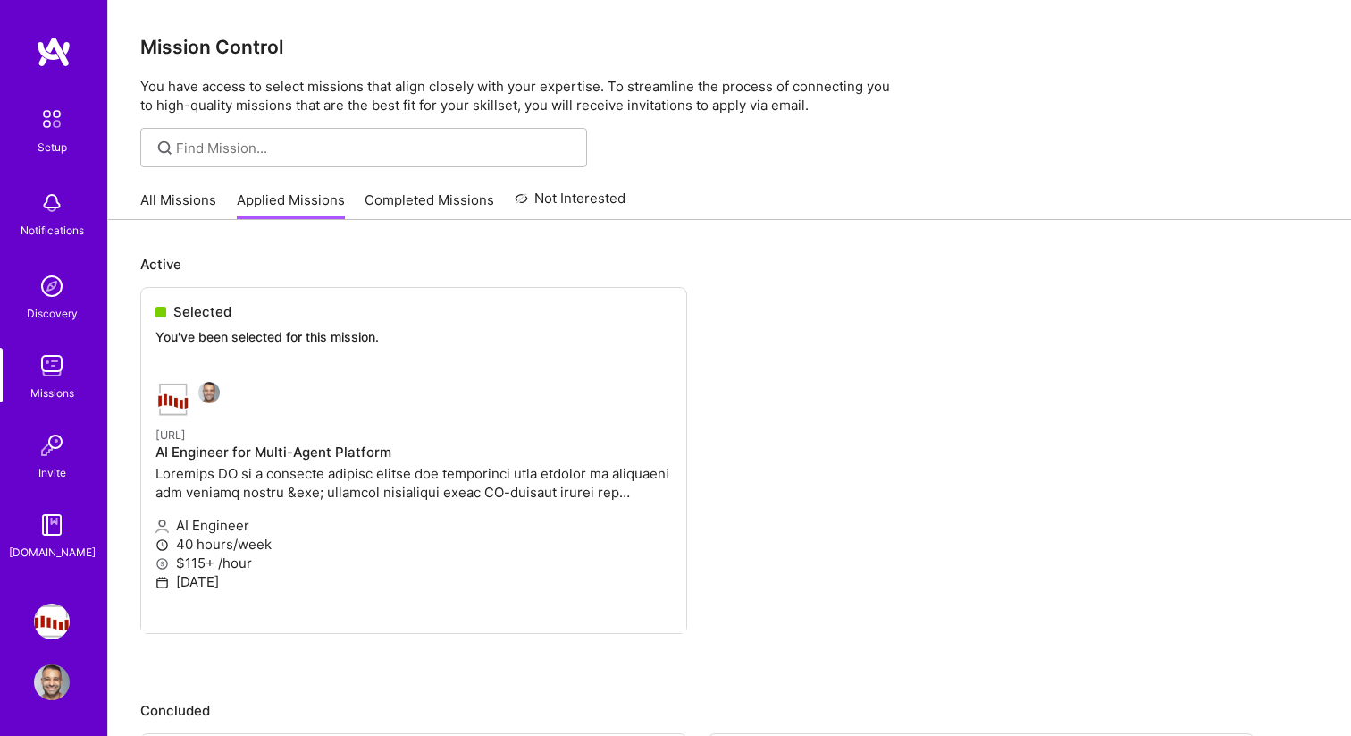
click at [304, 347] on ul "Selected You've been selected for this mission. [URL] AI Engineer for Multi-Age…" at bounding box center [729, 487] width 1179 height 400
